Goal: Transaction & Acquisition: Subscribe to service/newsletter

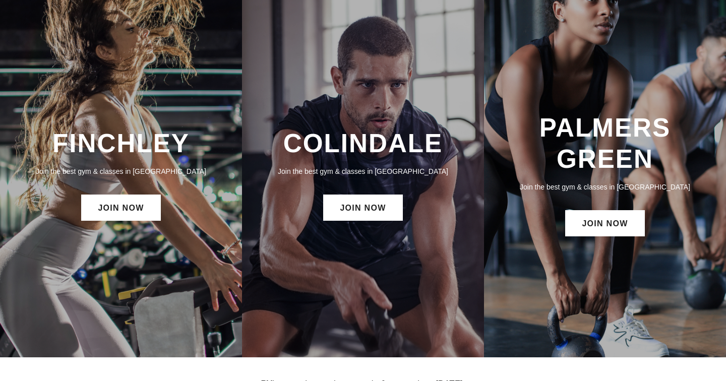
scroll to position [48, 0]
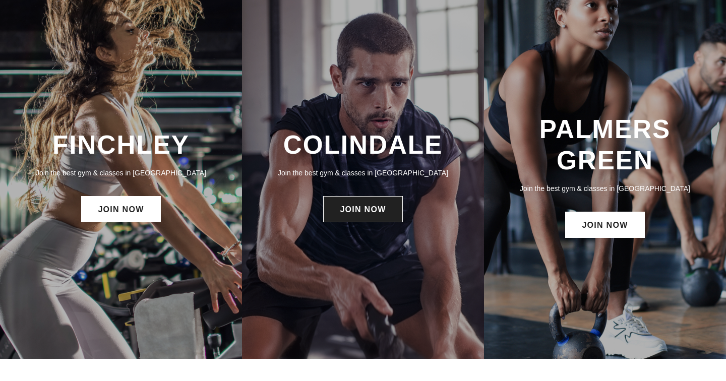
click at [359, 207] on link "JOIN NOW" at bounding box center [362, 209] width 79 height 26
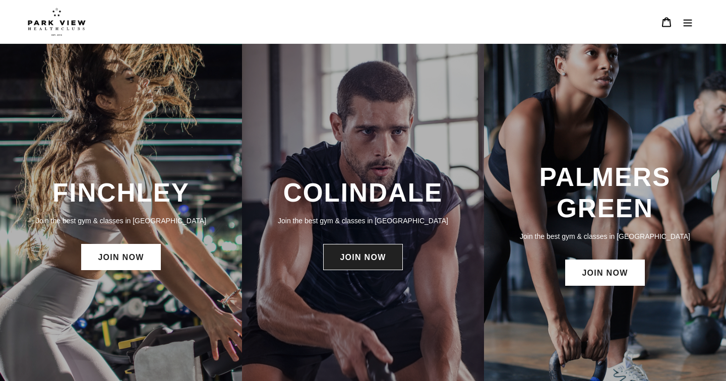
click at [368, 266] on link "JOIN NOW" at bounding box center [362, 257] width 79 height 26
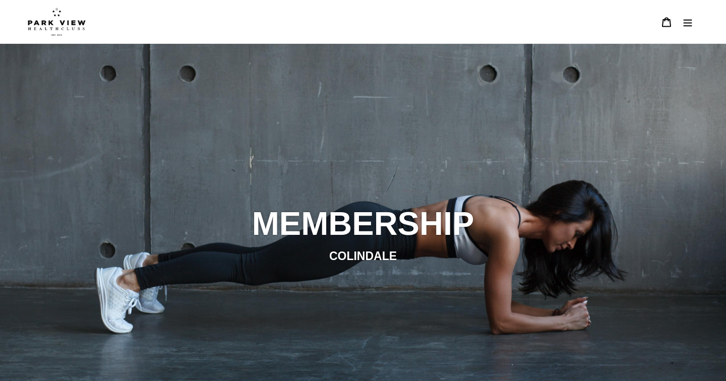
click at [473, 73] on div "slideshow" at bounding box center [363, 234] width 726 height 381
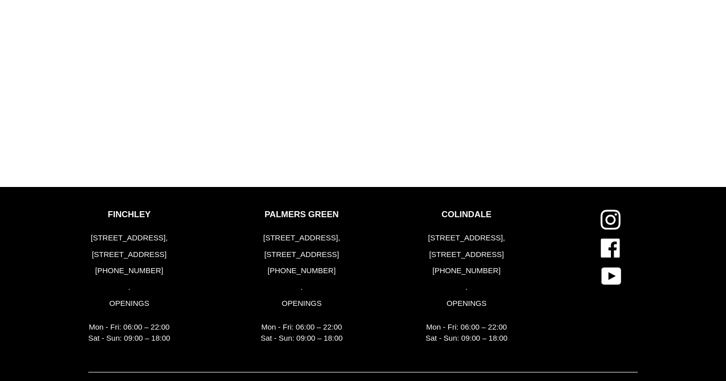
scroll to position [1162, 0]
